Goal: Task Accomplishment & Management: Use online tool/utility

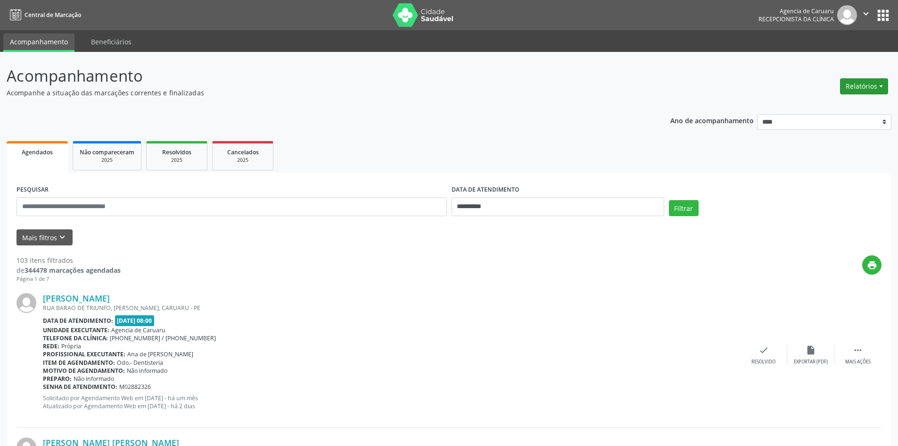
click at [438, 86] on button "Relatórios" at bounding box center [864, 86] width 48 height 16
click at [438, 108] on link "Agendamentos" at bounding box center [837, 106] width 101 height 13
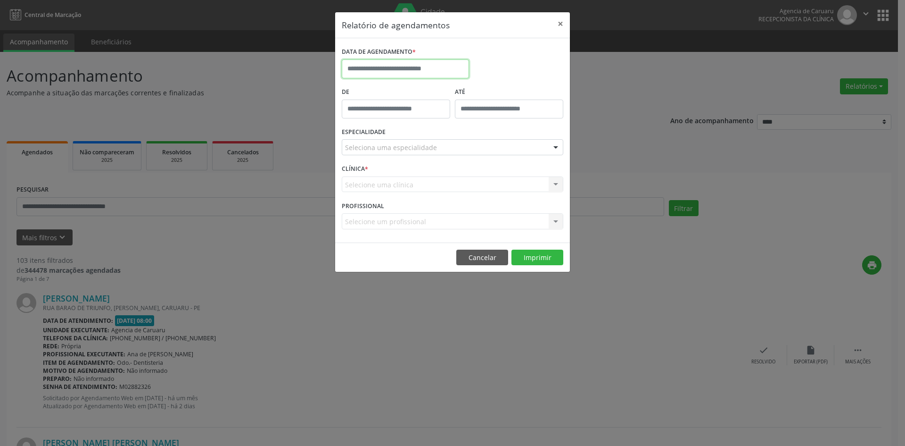
click at [405, 67] on input "text" at bounding box center [405, 68] width 127 height 19
click at [372, 188] on span "29" at bounding box center [373, 193] width 18 height 18
type input "**********"
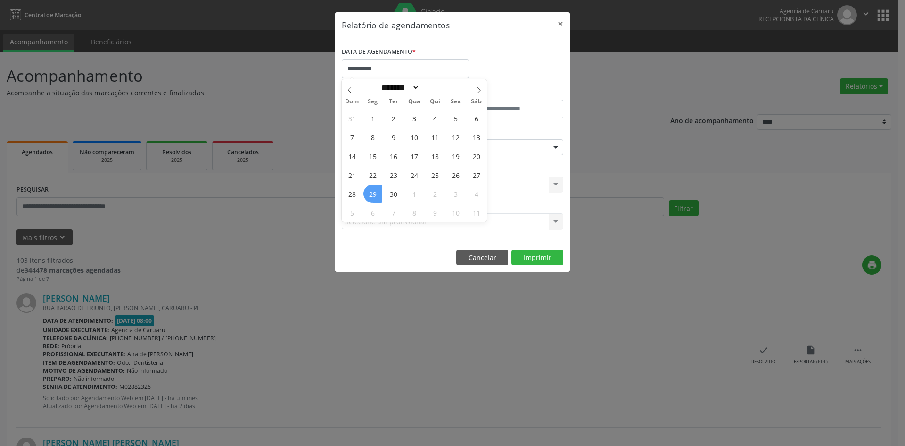
click at [372, 188] on span "29" at bounding box center [373, 193] width 18 height 18
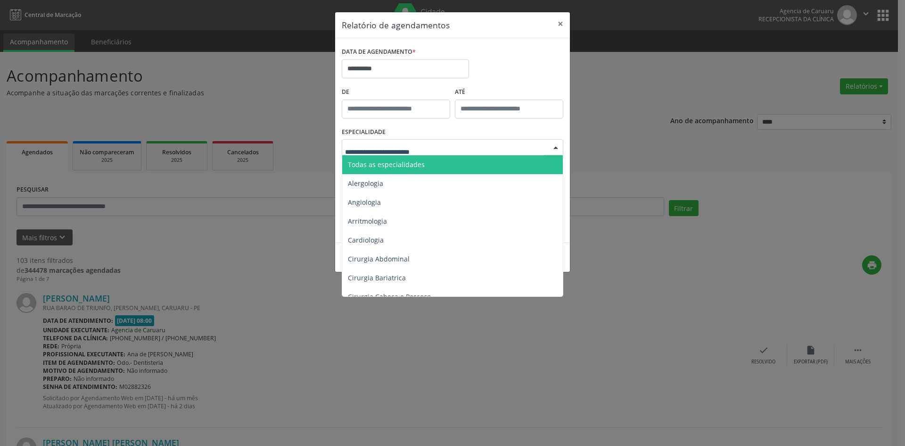
click at [387, 166] on span "Todas as especialidades" at bounding box center [386, 164] width 77 height 9
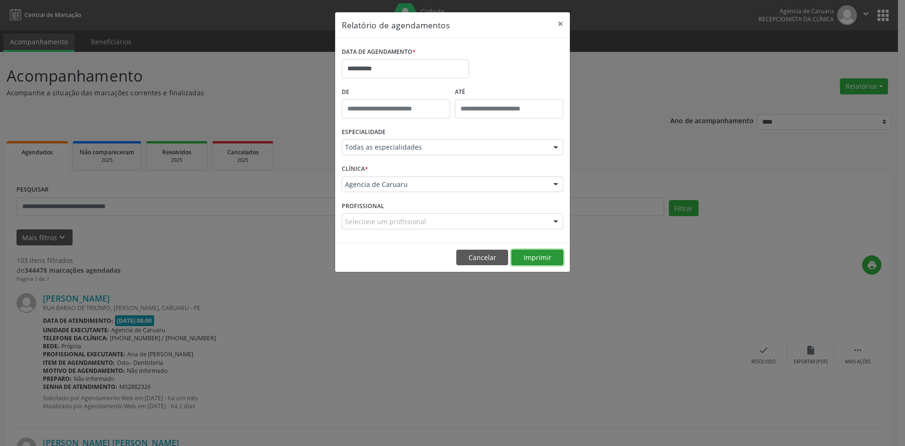
click at [438, 256] on button "Imprimir" at bounding box center [538, 257] width 52 height 16
click at [438, 22] on button "×" at bounding box center [560, 23] width 19 height 23
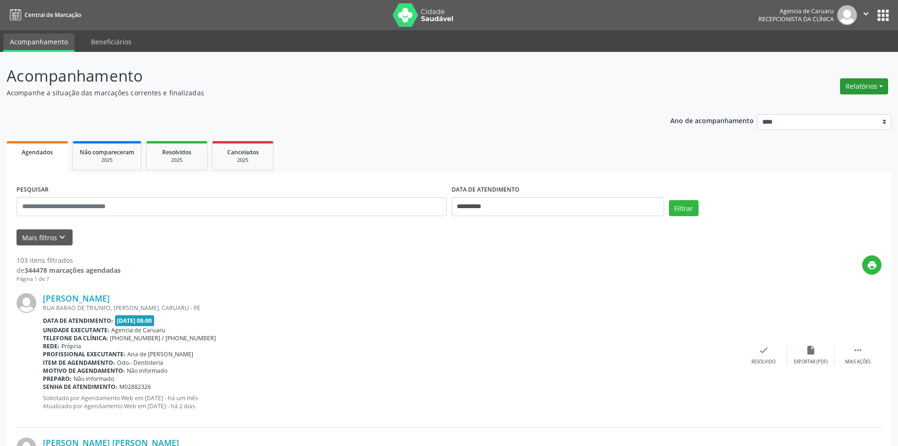
click at [438, 83] on button "Relatórios" at bounding box center [864, 86] width 48 height 16
click at [438, 104] on link "Agendamentos" at bounding box center [837, 106] width 101 height 13
select select "*"
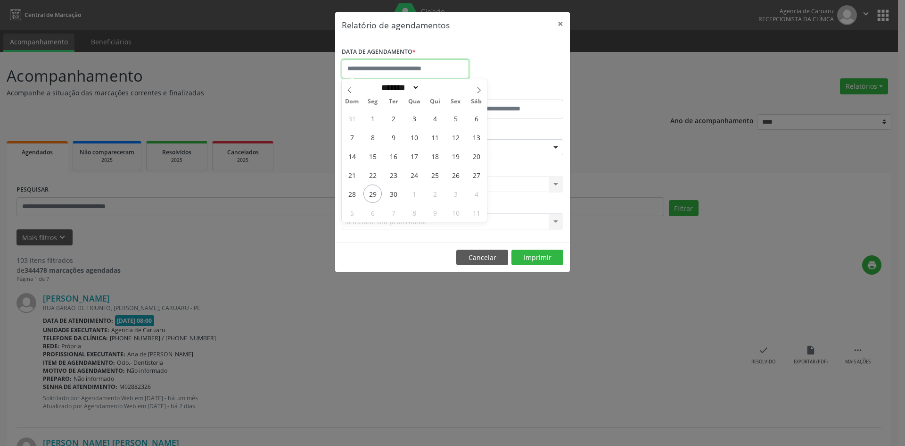
click at [393, 68] on input "text" at bounding box center [405, 68] width 127 height 19
click at [414, 192] on span "1" at bounding box center [414, 193] width 18 height 18
type input "**********"
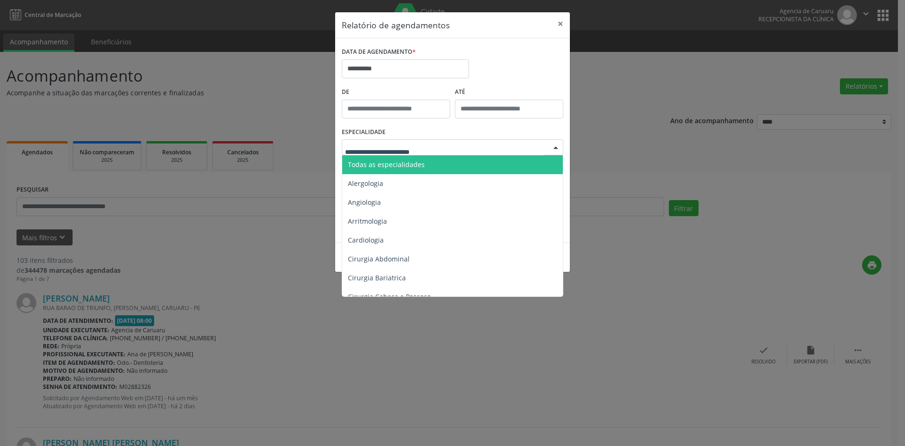
click at [391, 160] on span "Todas as especialidades" at bounding box center [386, 164] width 77 height 9
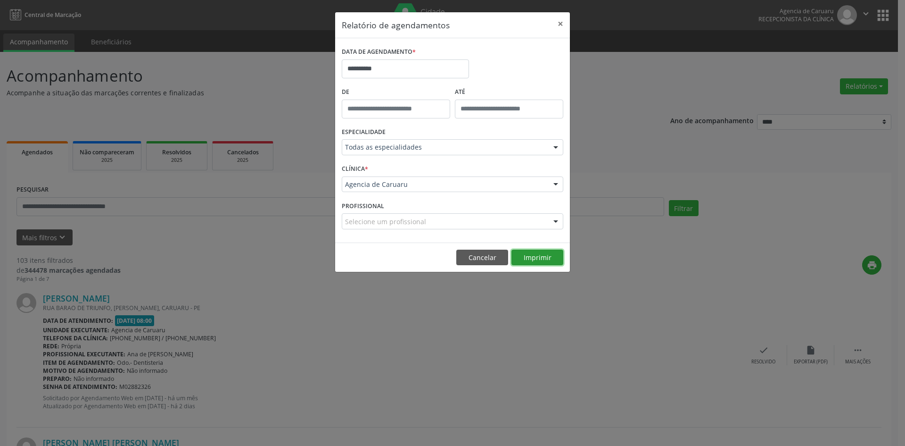
click at [438, 254] on button "Imprimir" at bounding box center [538, 257] width 52 height 16
click at [422, 77] on body "**********" at bounding box center [452, 223] width 905 height 446
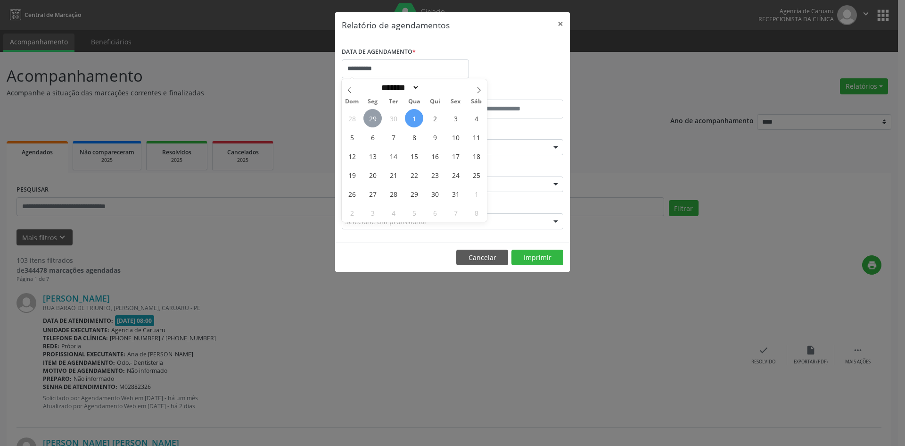
click at [374, 120] on span "29" at bounding box center [373, 118] width 18 height 18
type input "**********"
click at [374, 120] on span "29" at bounding box center [373, 118] width 18 height 18
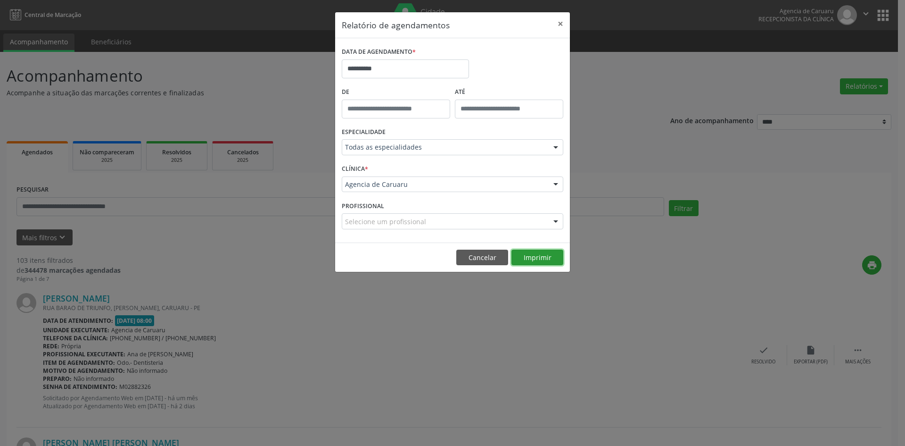
click at [438, 255] on button "Imprimir" at bounding box center [538, 257] width 52 height 16
